Goal: Navigation & Orientation: Find specific page/section

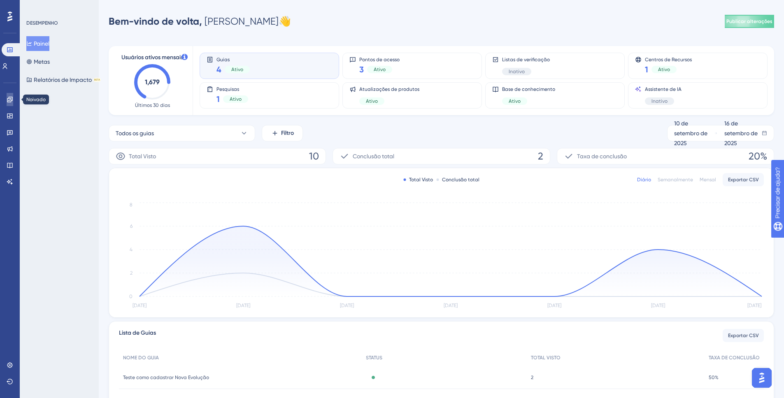
click at [12, 102] on icon at bounding box center [10, 99] width 7 height 7
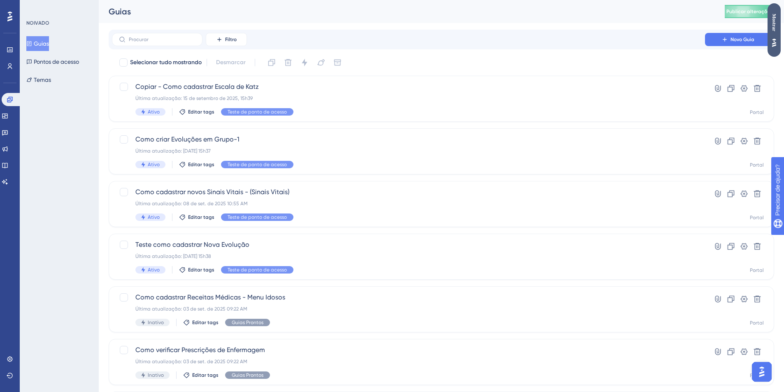
click at [770, 18] on div "Mostrar" at bounding box center [774, 23] width 13 height 18
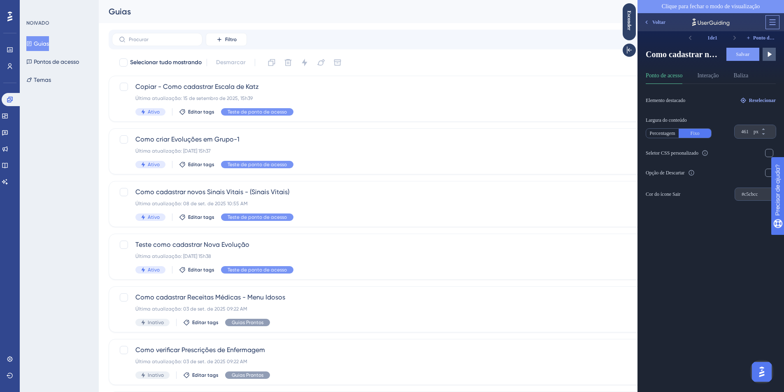
click at [771, 26] on icon at bounding box center [772, 22] width 8 height 8
click at [749, 44] on span "Open in Panel" at bounding box center [738, 42] width 28 height 7
click at [337, 39] on div "Filtro Novo Guia" at bounding box center [441, 39] width 659 height 13
click at [652, 5] on div "Clique para fechar o modo de visualização" at bounding box center [711, 6] width 147 height 13
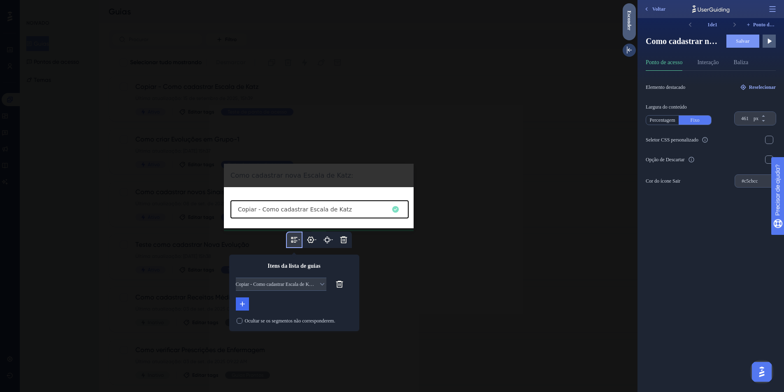
drag, startPoint x: 625, startPoint y: 30, endPoint x: 1248, endPoint y: 32, distance: 623.2
click at [625, 30] on div "Esconder" at bounding box center [629, 21] width 13 height 20
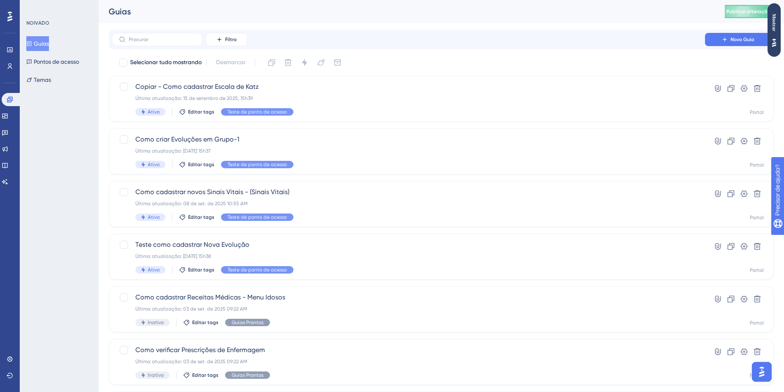
drag, startPoint x: 477, startPoint y: 49, endPoint x: 468, endPoint y: 50, distance: 8.7
click at [477, 49] on div "Filtro Novo Guia" at bounding box center [442, 40] width 666 height 20
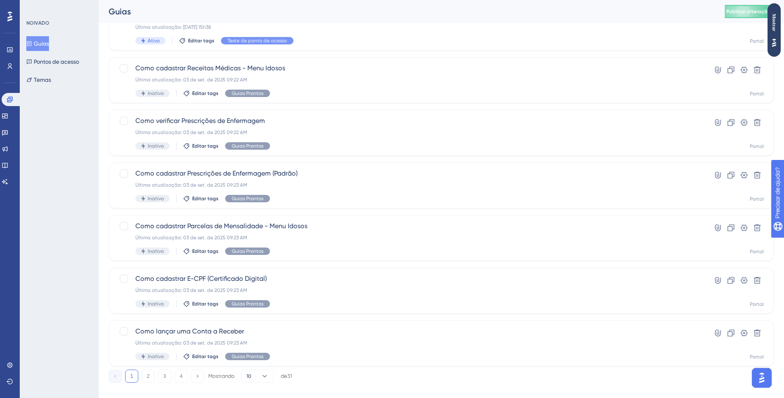
scroll to position [223, 0]
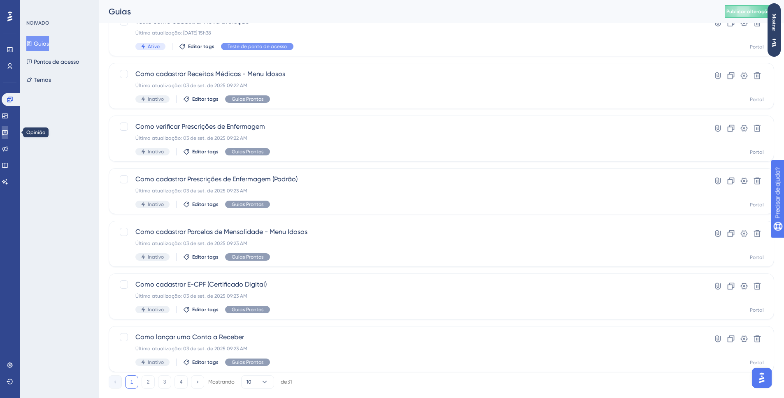
click at [8, 130] on link at bounding box center [5, 132] width 7 height 13
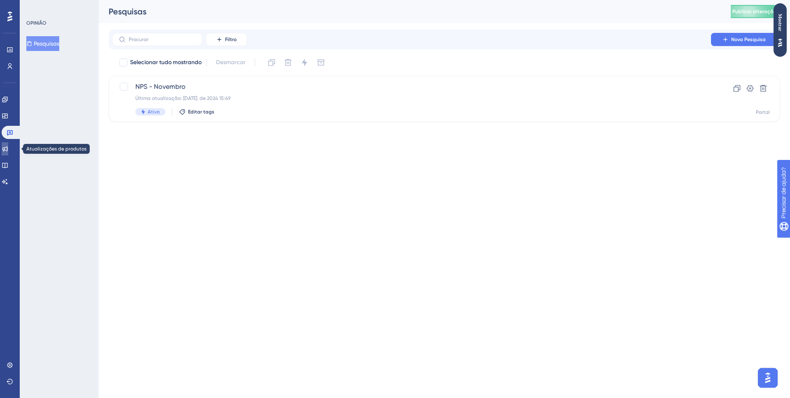
click at [8, 145] on link at bounding box center [5, 148] width 7 height 13
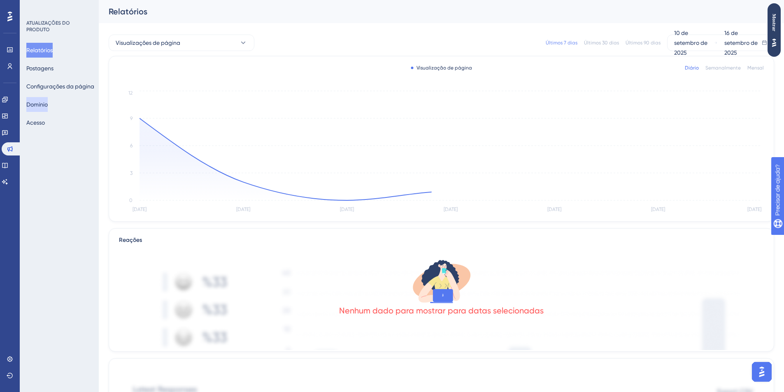
click at [46, 110] on button "Domínio" at bounding box center [36, 104] width 21 height 15
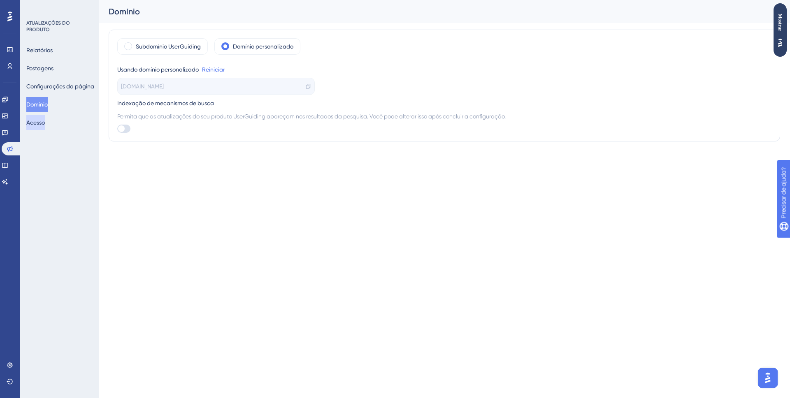
click at [45, 119] on button "Acesso" at bounding box center [35, 122] width 19 height 15
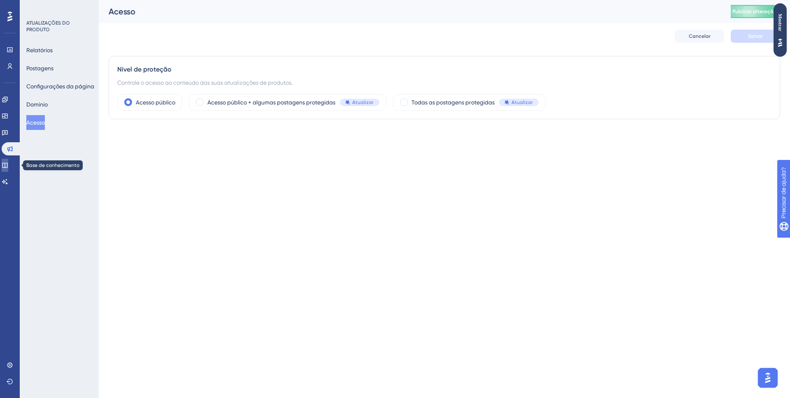
click at [7, 163] on icon at bounding box center [4, 165] width 5 height 5
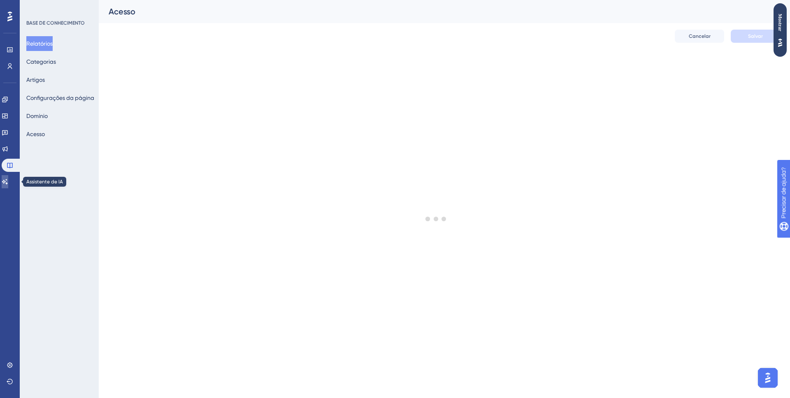
click at [8, 178] on link at bounding box center [5, 181] width 7 height 13
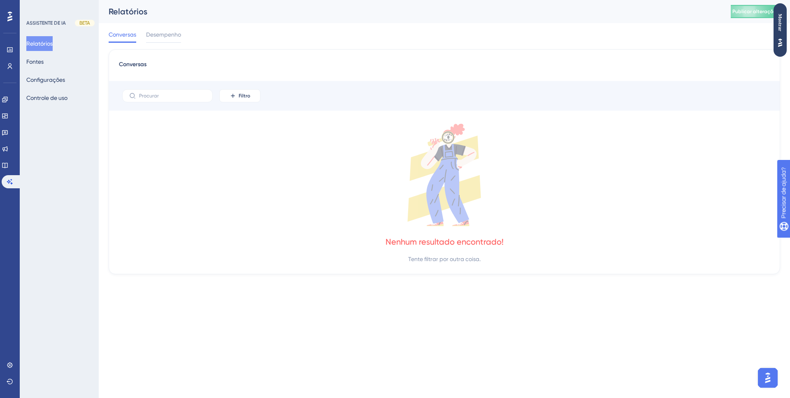
click at [9, 19] on icon at bounding box center [9, 16] width 5 height 11
